Goal: Task Accomplishment & Management: Manage account settings

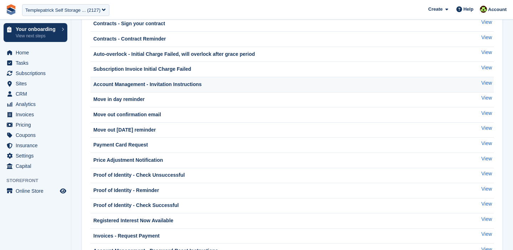
scroll to position [109, 0]
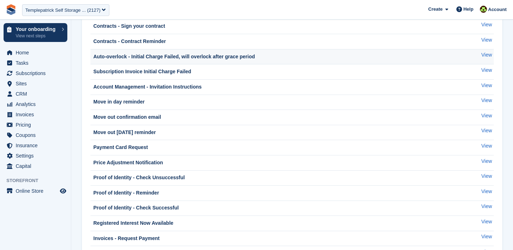
click at [158, 56] on div "Auto-overlock - Initial Charge Failed, will overlock after grace period" at bounding box center [173, 56] width 163 height 7
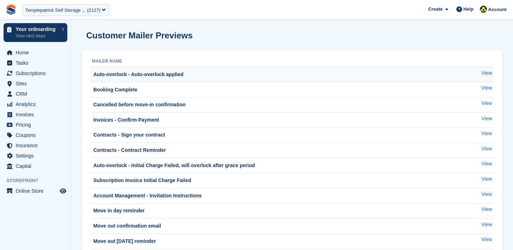
click at [172, 73] on div "Auto-overlock - Auto-overlock applied" at bounding box center [138, 74] width 92 height 7
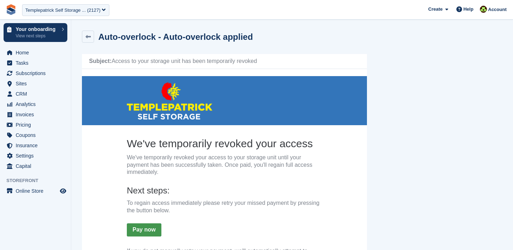
click at [245, 31] on div "Auto-overlock - Auto-overlock applied" at bounding box center [167, 37] width 171 height 12
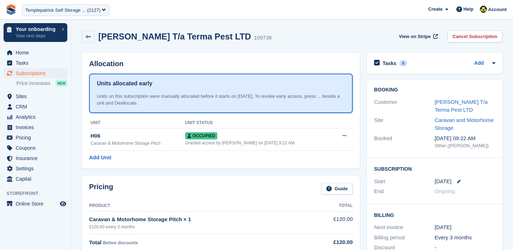
scroll to position [287, 0]
click at [57, 11] on div "Templepatrick Self Storage ... (2127)" at bounding box center [62, 10] width 75 height 7
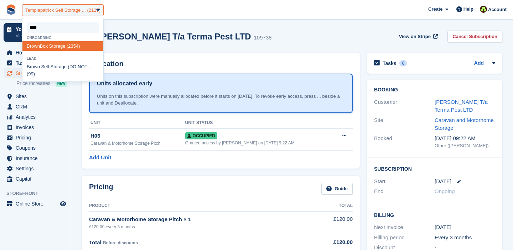
type input "*****"
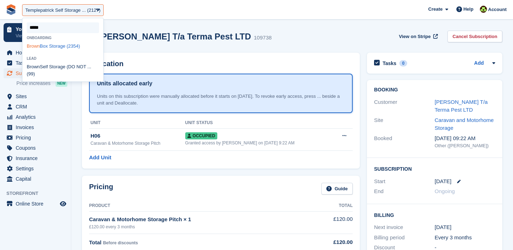
click at [60, 49] on div "Brown Box Storage (2354)" at bounding box center [62, 46] width 81 height 10
select select "****"
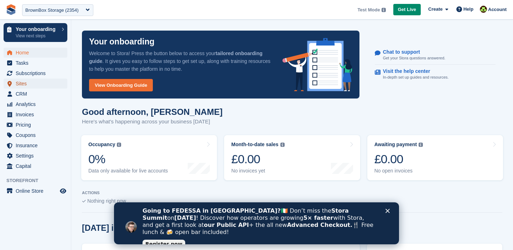
click at [27, 84] on span "Sites" at bounding box center [37, 84] width 43 height 10
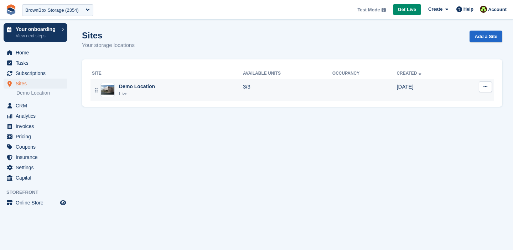
click at [485, 86] on icon at bounding box center [485, 86] width 4 height 5
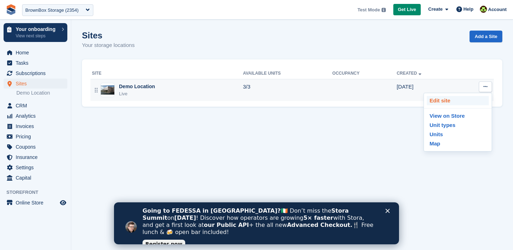
click at [455, 100] on p "Edit site" at bounding box center [458, 100] width 62 height 9
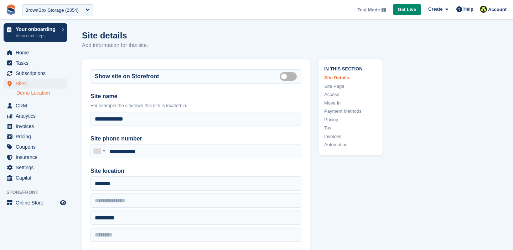
click at [334, 142] on link "Automation" at bounding box center [350, 144] width 53 height 7
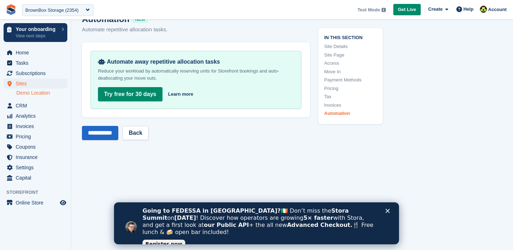
scroll to position [2922, 0]
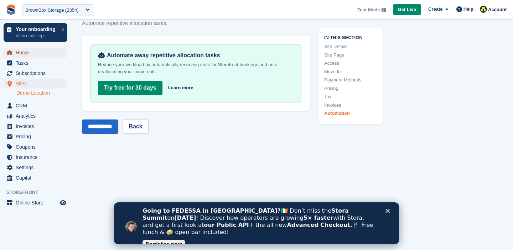
click at [22, 57] on span "Home" at bounding box center [37, 53] width 43 height 10
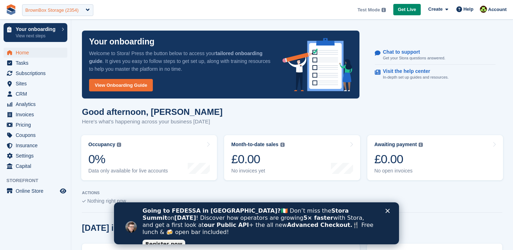
click at [50, 6] on div "BrownBox Storage (2354)" at bounding box center [57, 10] width 71 height 12
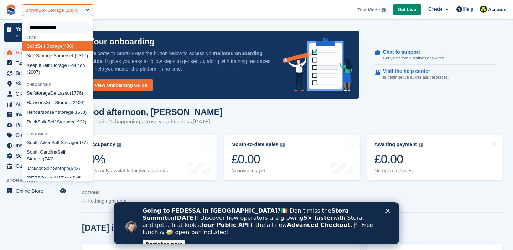
type input "**********"
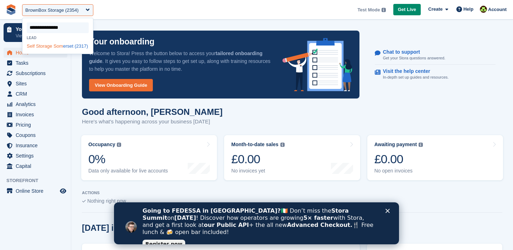
click at [43, 50] on div "Self Storage Som erset (2317)" at bounding box center [57, 46] width 71 height 10
select select "****"
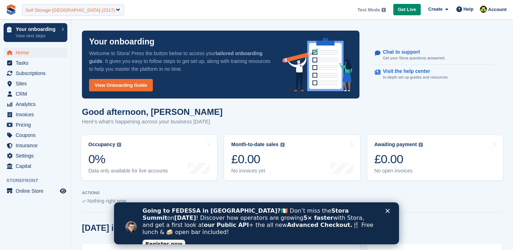
click at [46, 14] on div "Self Storage [GEOGRAPHIC_DATA] (2317)" at bounding box center [73, 10] width 102 height 12
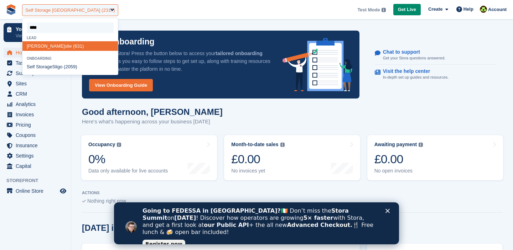
type input "*****"
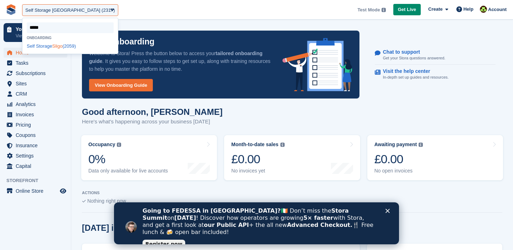
click at [38, 50] on div "Self Storage Sligo (2059)" at bounding box center [69, 46] width 95 height 10
select select "****"
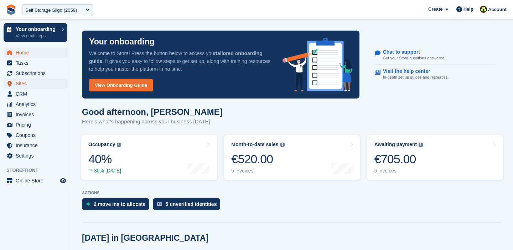
click at [21, 84] on span "Sites" at bounding box center [37, 84] width 43 height 10
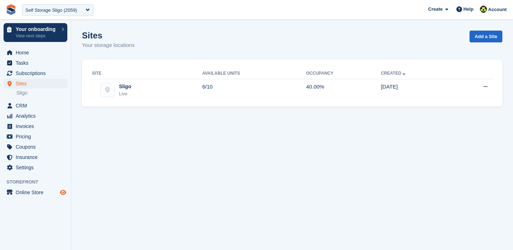
click at [64, 192] on icon "Preview store" at bounding box center [63, 193] width 6 height 6
click at [22, 166] on span "Settings" at bounding box center [37, 168] width 43 height 10
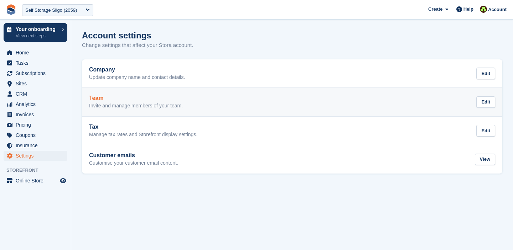
click at [109, 102] on div "Team Invite and manage members of your team." at bounding box center [136, 102] width 94 height 14
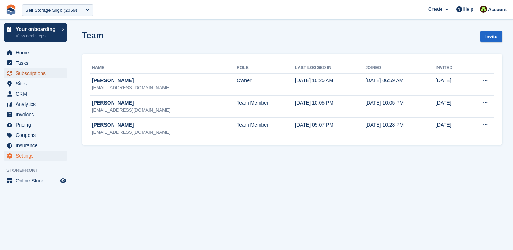
click at [21, 75] on span "Subscriptions" at bounding box center [37, 73] width 43 height 10
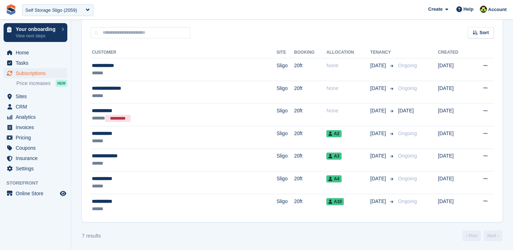
scroll to position [141, 0]
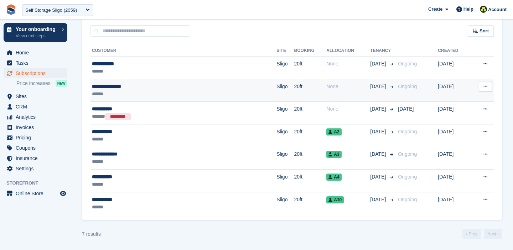
click at [327, 93] on td "None" at bounding box center [348, 90] width 44 height 23
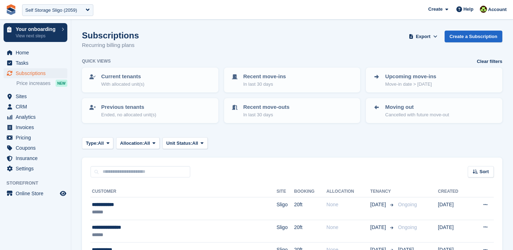
scroll to position [141, 0]
